Goal: Task Accomplishment & Management: Use online tool/utility

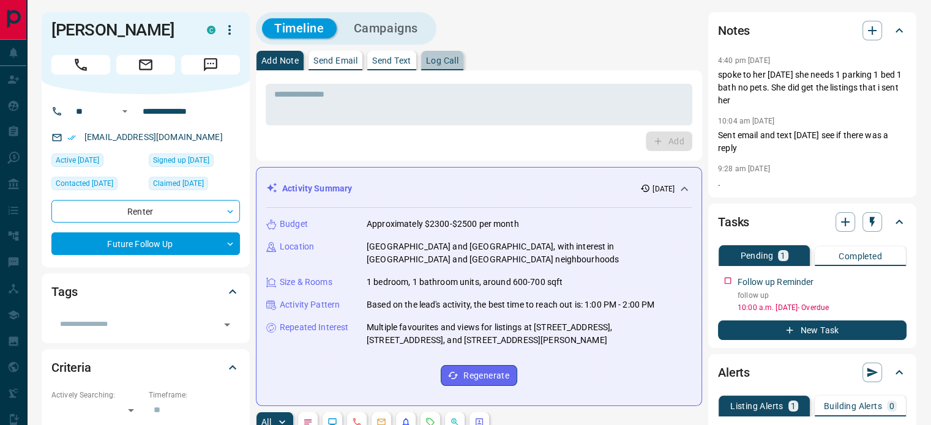
click at [449, 61] on p "Log Call" at bounding box center [442, 60] width 32 height 9
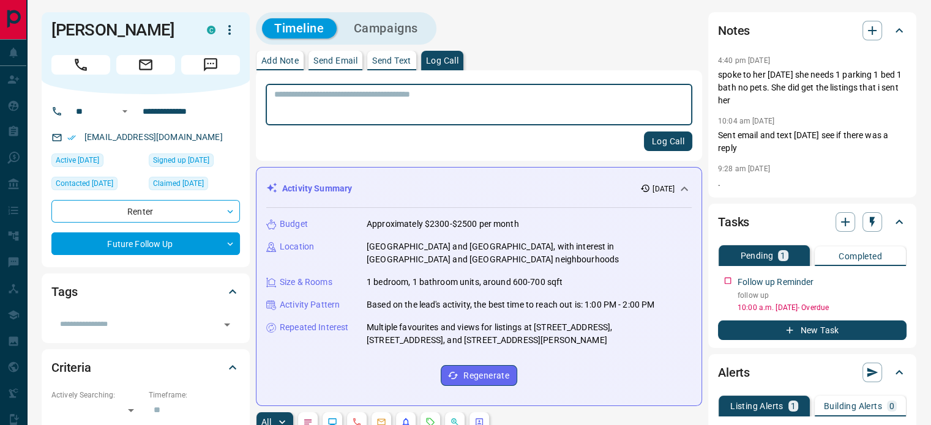
click at [440, 95] on textarea at bounding box center [478, 104] width 409 height 31
type textarea "**********"
click at [660, 144] on button "Log Call" at bounding box center [668, 142] width 48 height 20
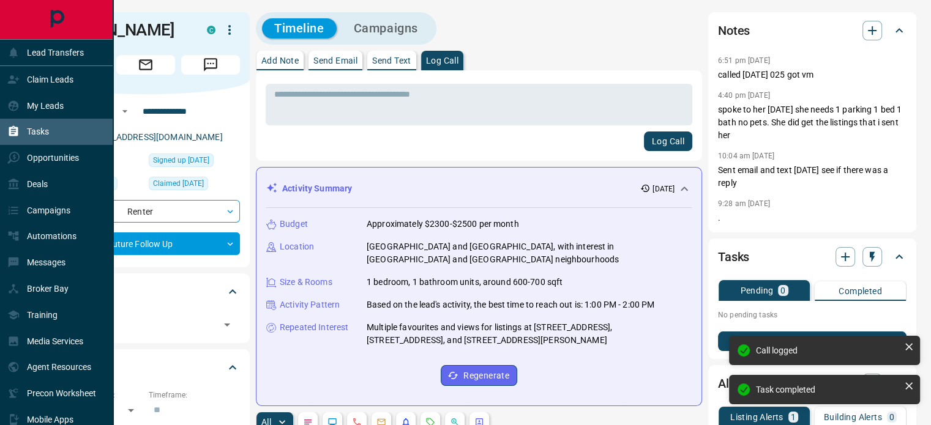
click at [56, 135] on div "Tasks" at bounding box center [56, 132] width 113 height 26
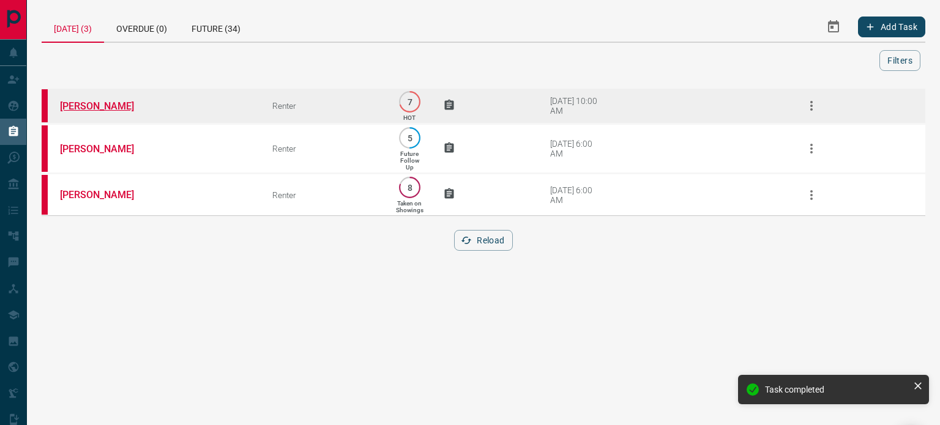
click at [120, 105] on link "[PERSON_NAME]" at bounding box center [106, 106] width 92 height 12
